Goal: Navigation & Orientation: Find specific page/section

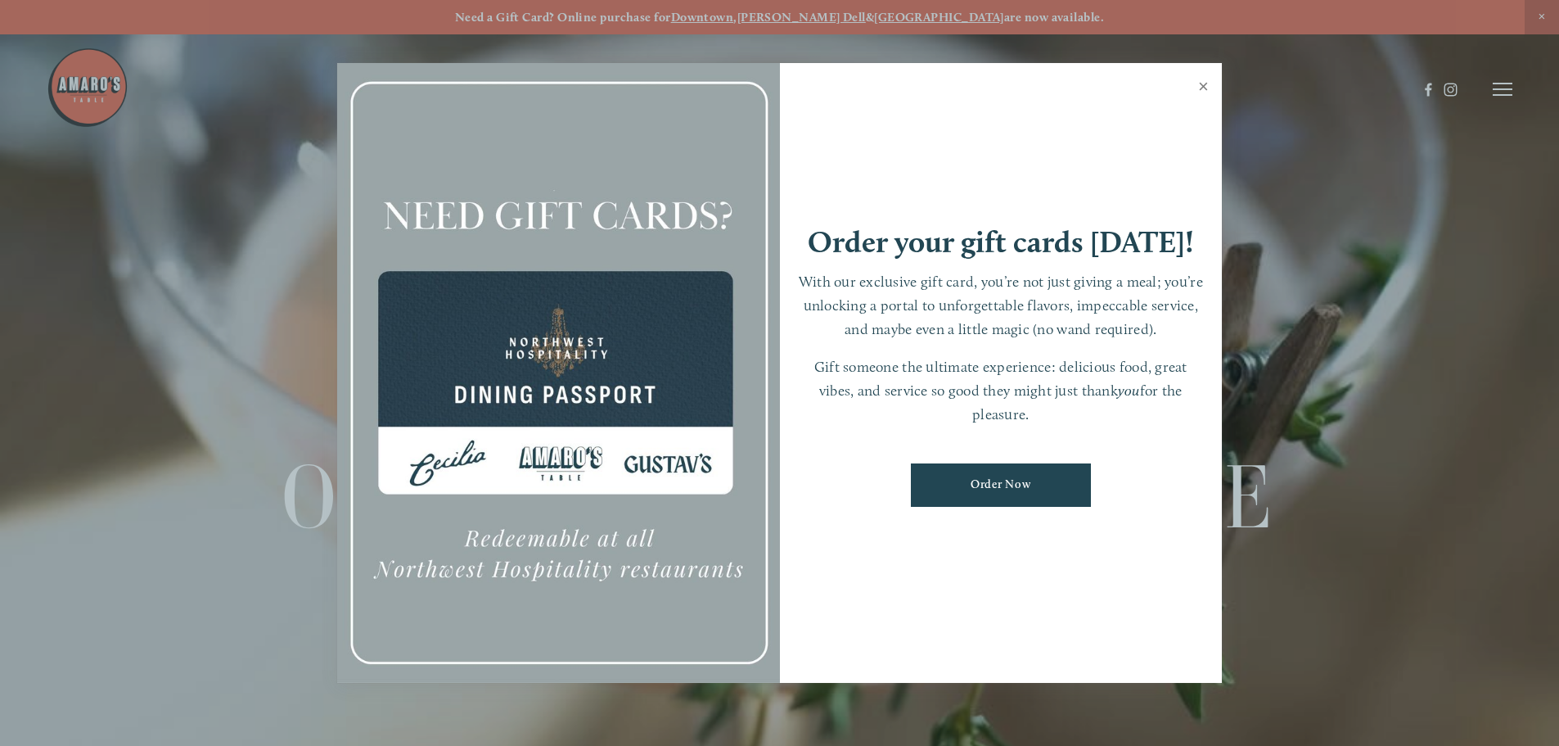
click at [1206, 85] on link "Close" at bounding box center [1204, 88] width 32 height 46
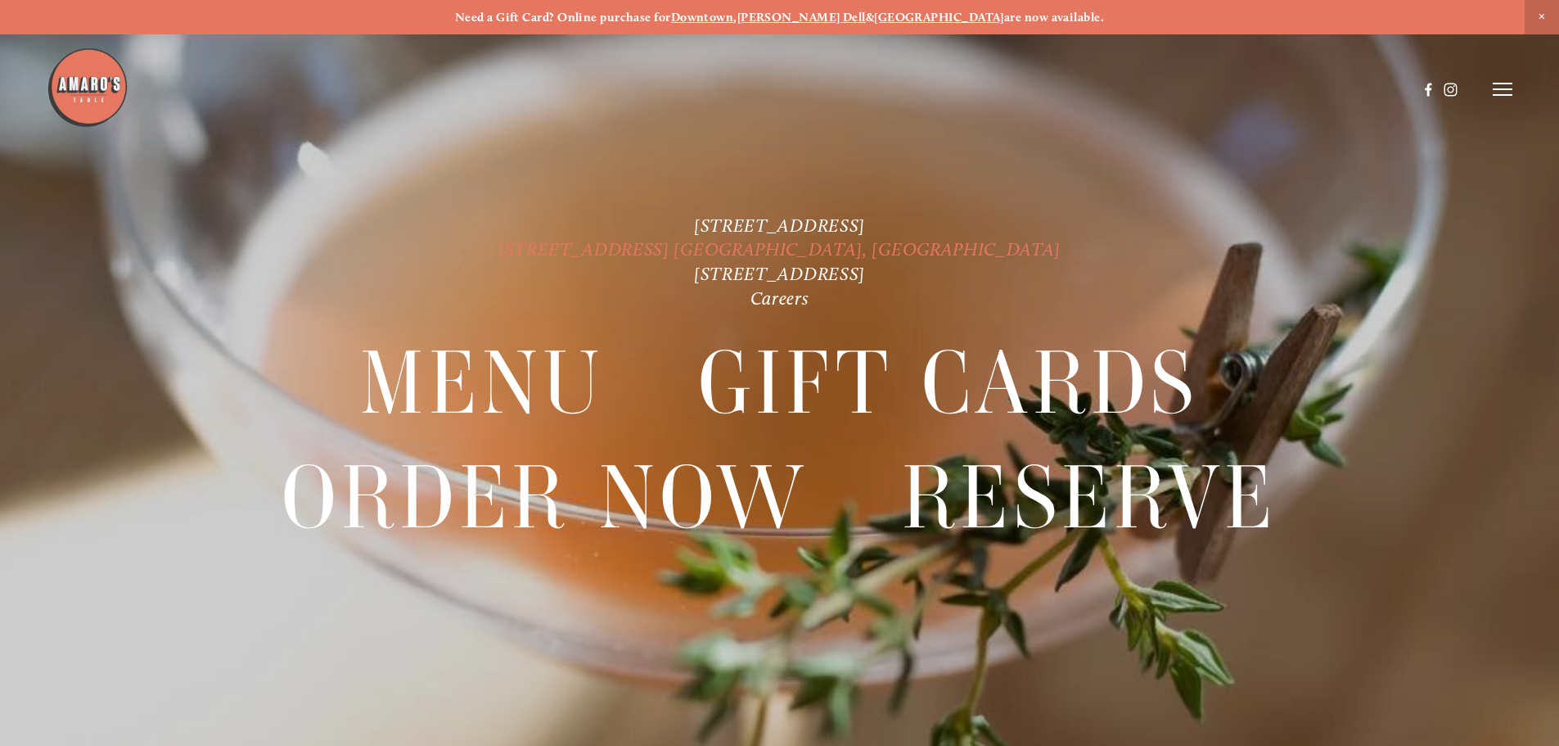
click at [852, 250] on link "[STREET_ADDRESS] [GEOGRAPHIC_DATA], [GEOGRAPHIC_DATA]" at bounding box center [779, 249] width 562 height 22
click at [739, 222] on link "[STREET_ADDRESS]" at bounding box center [779, 225] width 171 height 22
click at [793, 273] on link "[STREET_ADDRESS]" at bounding box center [779, 274] width 171 height 22
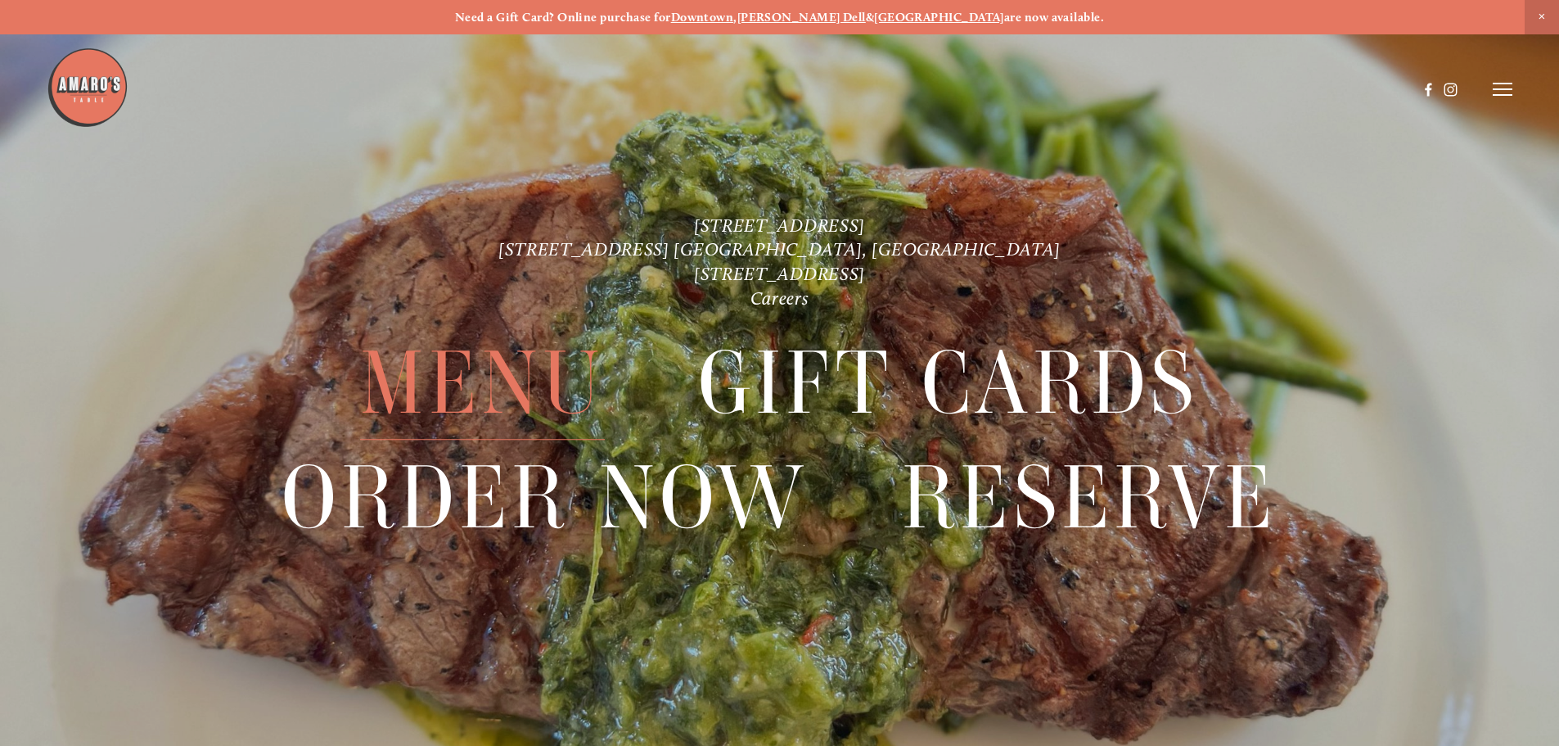
click at [557, 375] on span "Menu" at bounding box center [482, 383] width 244 height 113
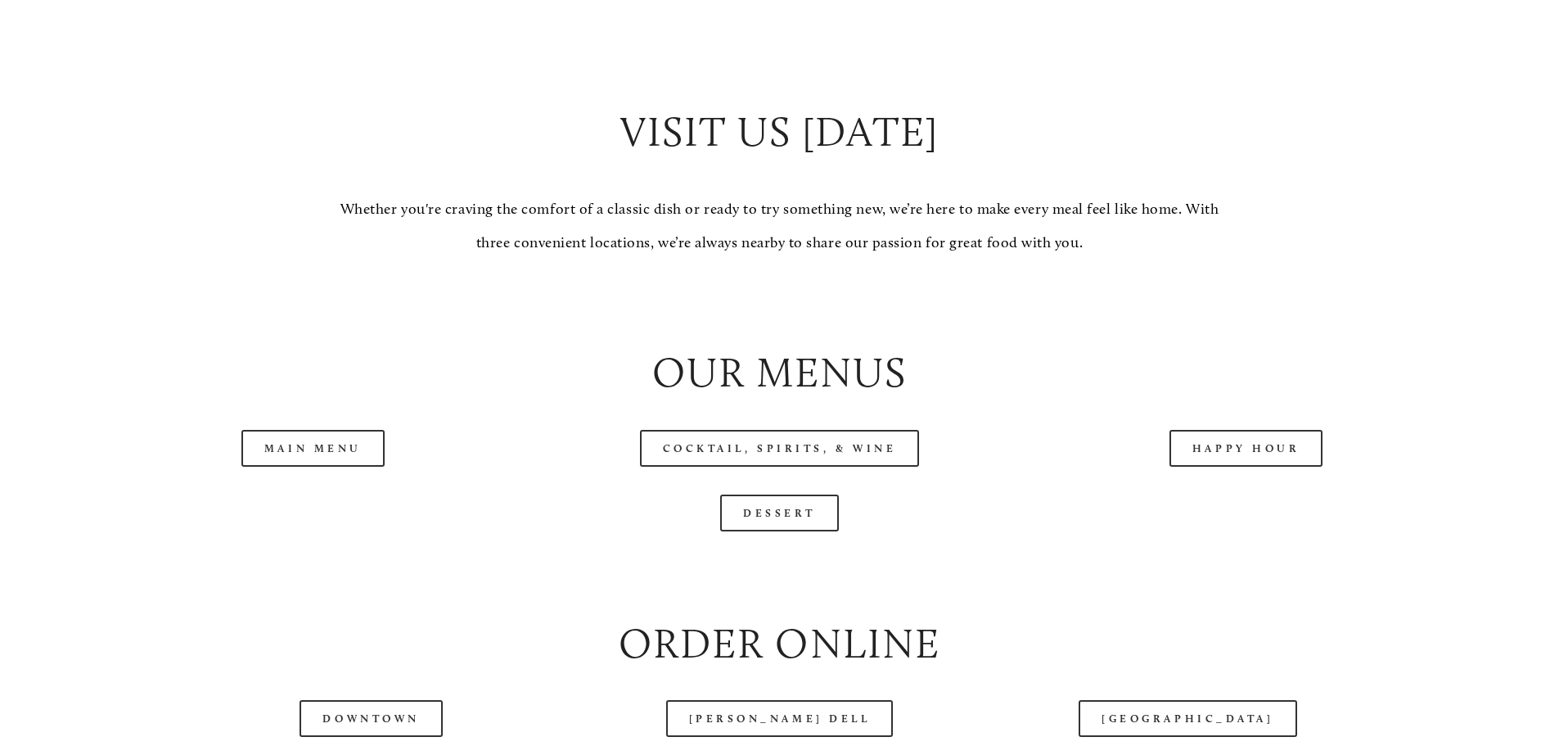
scroll to position [1637, 0]
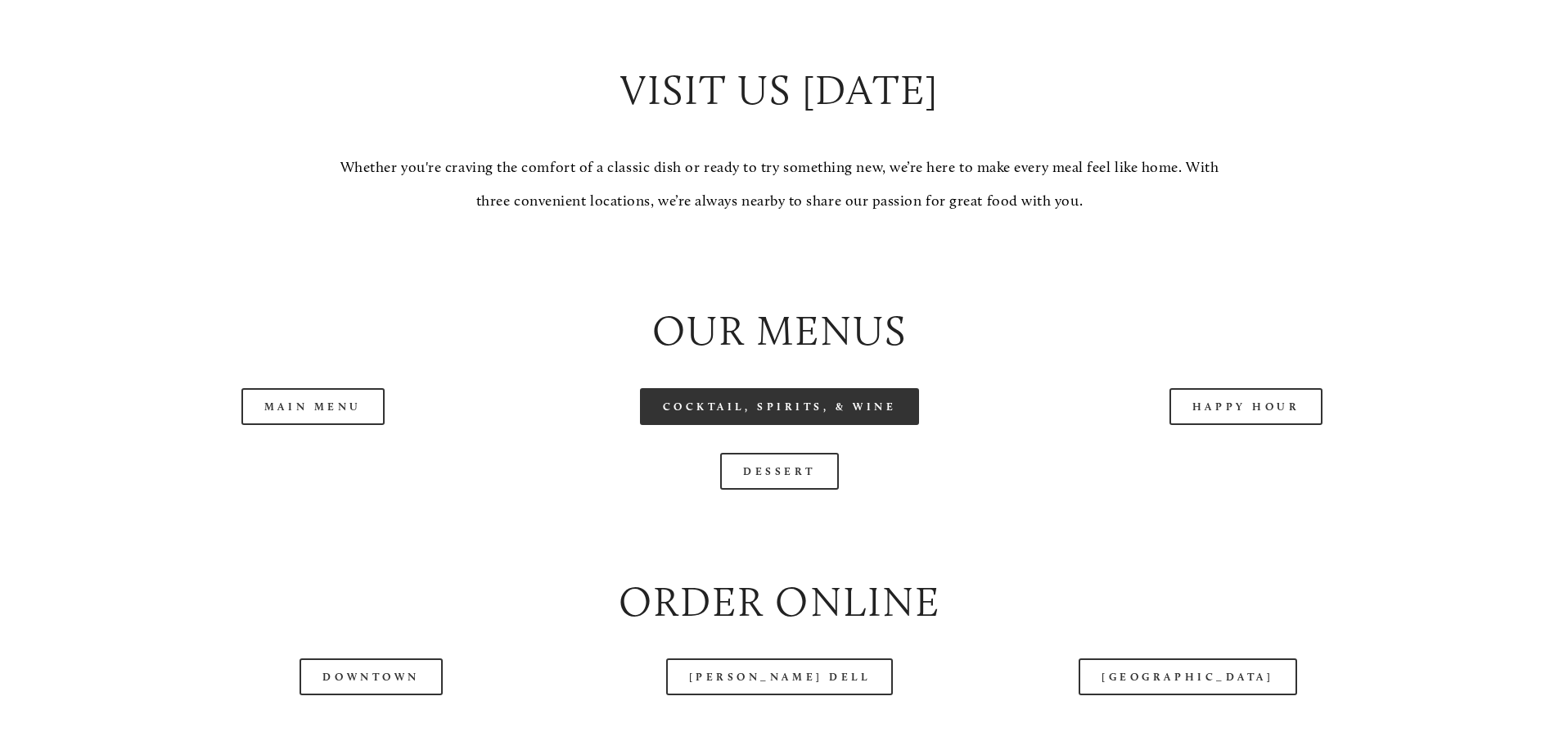
drag, startPoint x: 829, startPoint y: 444, endPoint x: 830, endPoint y: 456, distance: 12.3
drag, startPoint x: 830, startPoint y: 456, endPoint x: 790, endPoint y: 459, distance: 40.2
click at [790, 425] on link "Cocktail, Spirits, & Wine" at bounding box center [780, 406] width 280 height 37
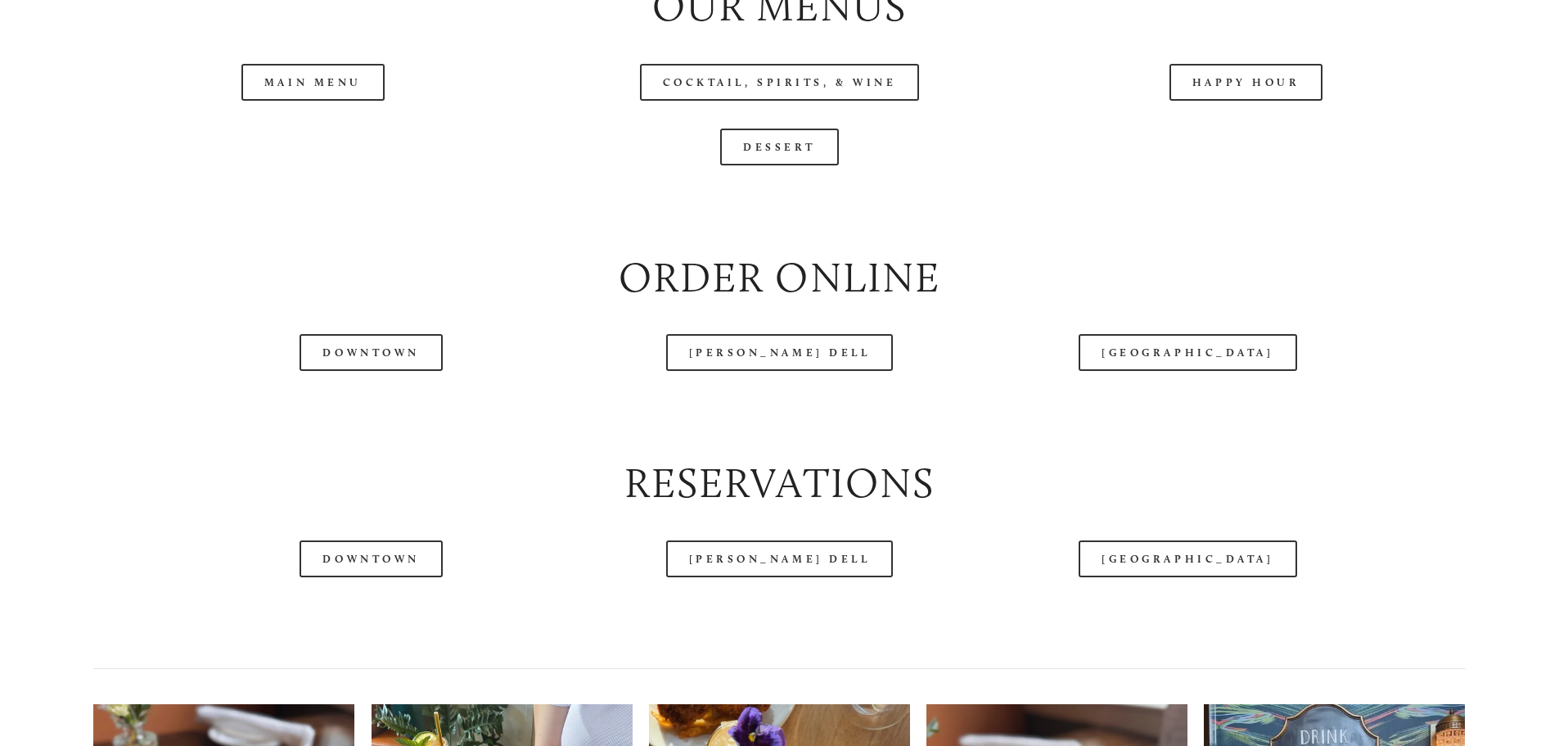
scroll to position [2128, 0]
